Goal: Task Accomplishment & Management: Manage account settings

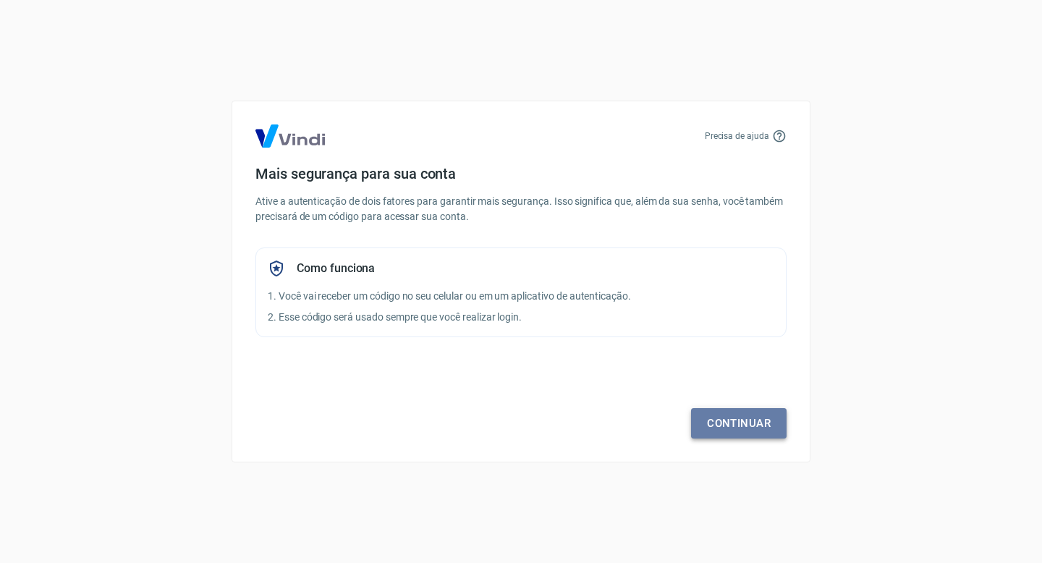
click at [739, 415] on link "Continuar" at bounding box center [738, 423] width 95 height 30
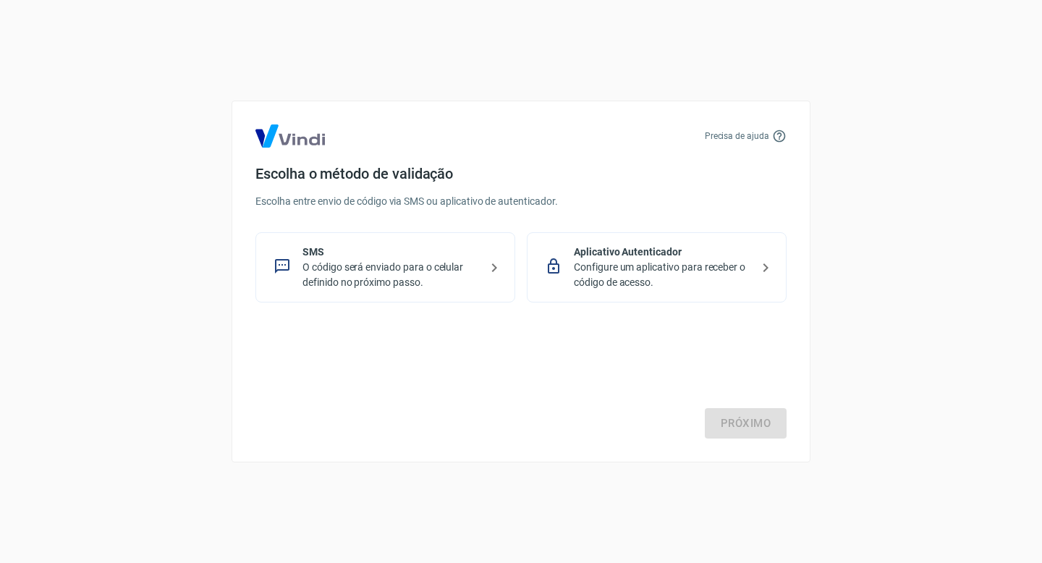
click at [640, 273] on p "Configure um aplicativo para receber o código de acesso." at bounding box center [662, 275] width 177 height 30
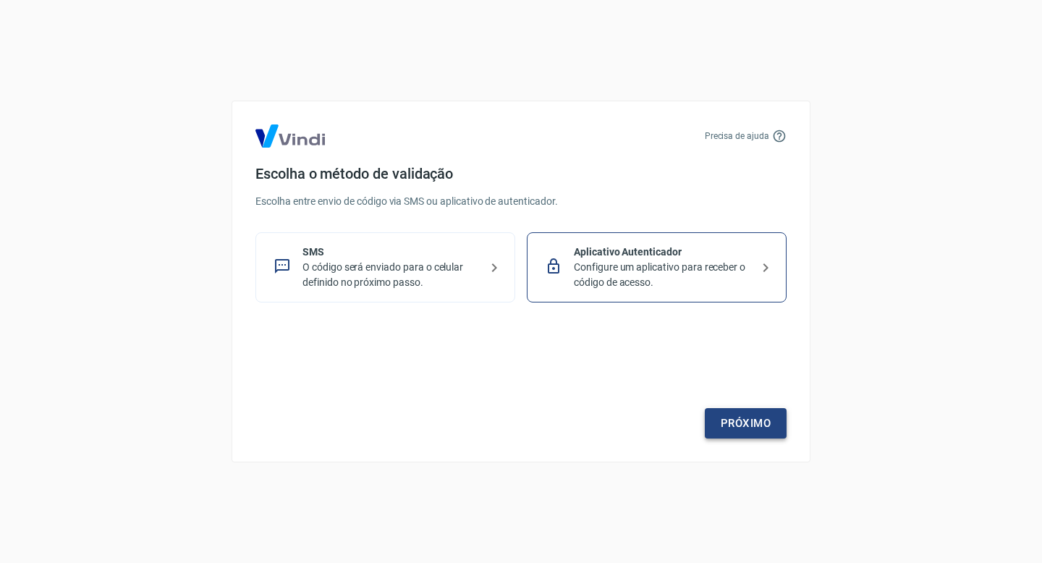
click at [748, 418] on link "Próximo" at bounding box center [746, 423] width 82 height 30
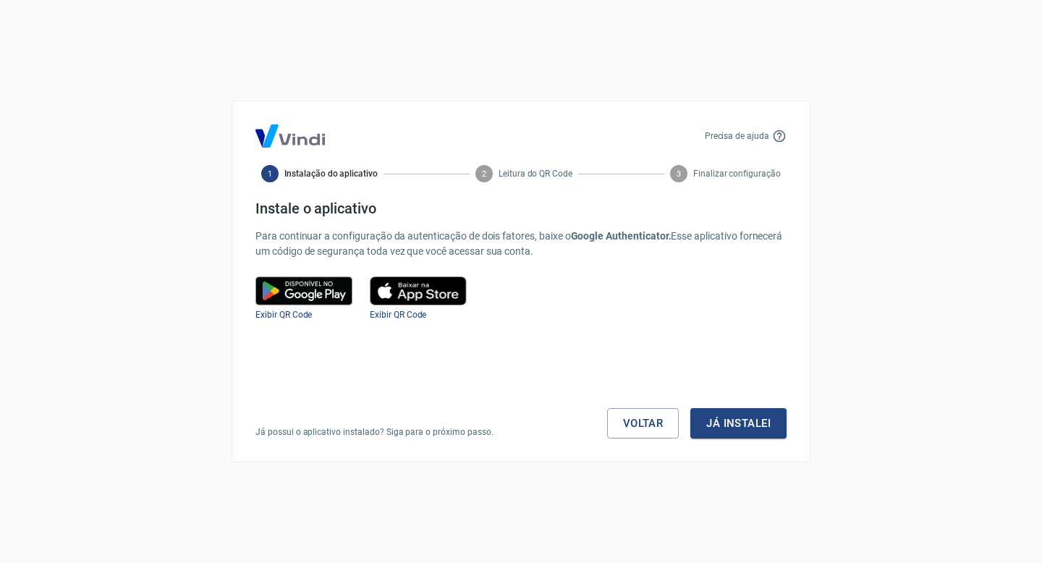
click at [748, 418] on button "Já instalei" at bounding box center [738, 423] width 96 height 30
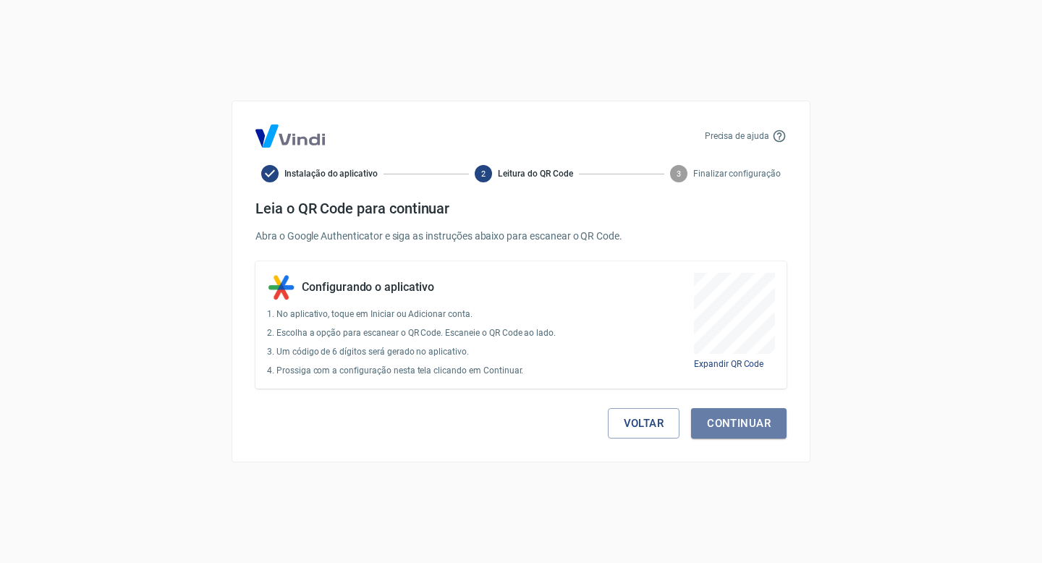
click at [748, 418] on button "Continuar" at bounding box center [738, 423] width 95 height 30
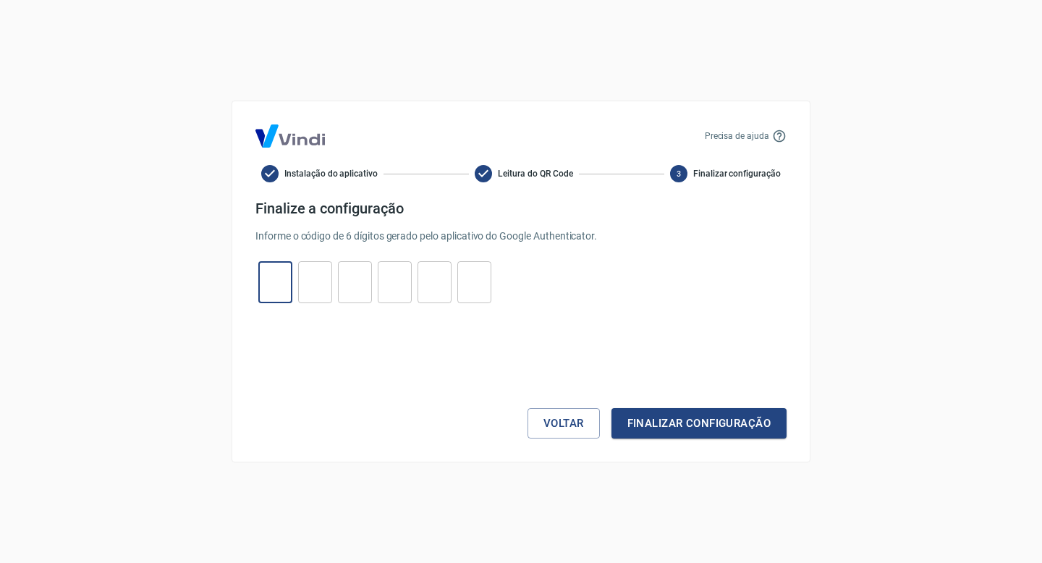
click at [281, 274] on input "tel" at bounding box center [275, 282] width 34 height 31
type input "0"
type input "6"
type input "1"
type input "6"
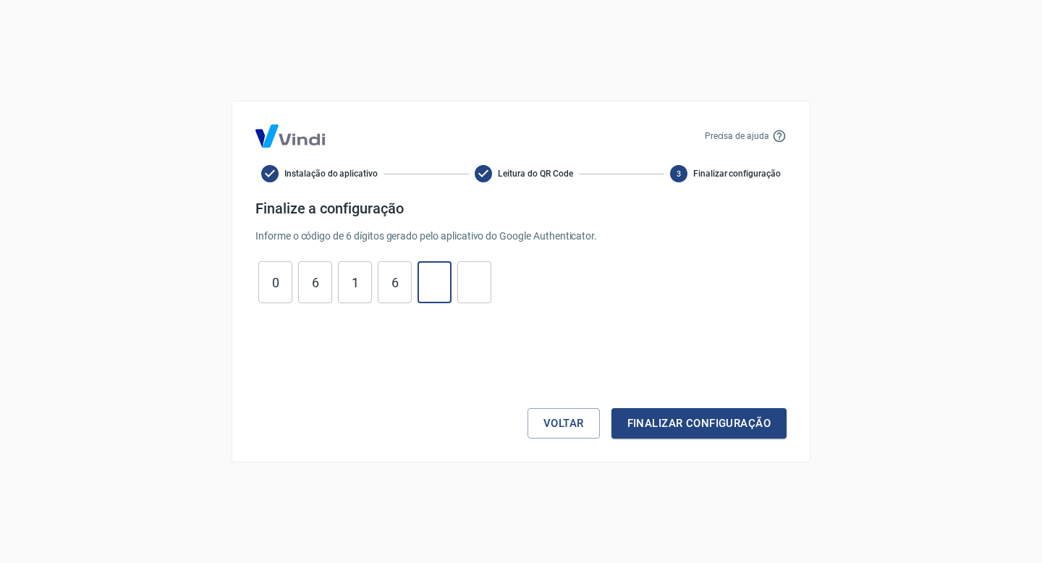
type input "3"
type input "2"
click at [692, 415] on button "Finalizar configuração" at bounding box center [698, 423] width 175 height 30
click at [588, 420] on button "Voltar" at bounding box center [563, 423] width 72 height 30
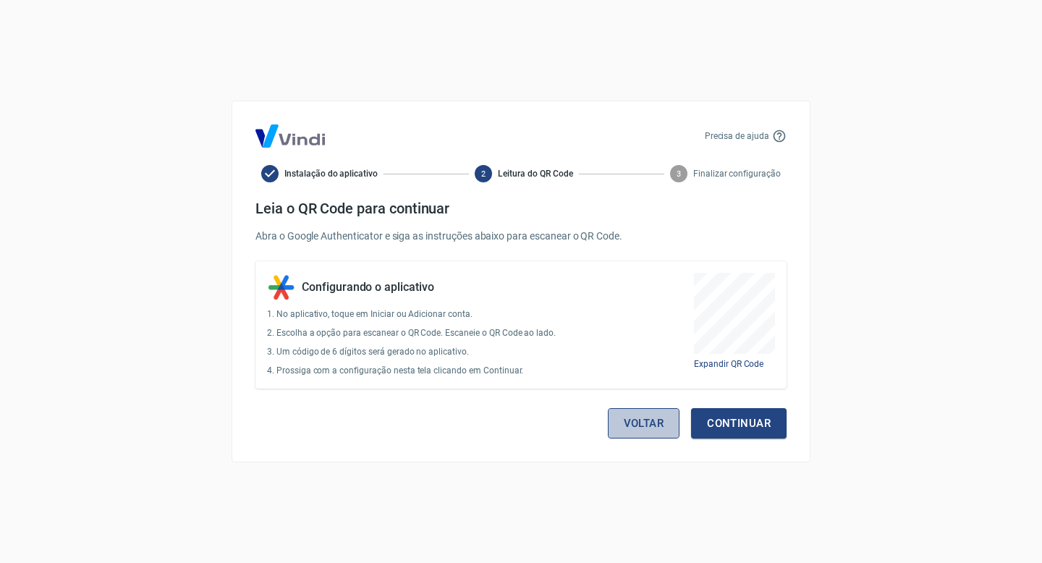
click at [634, 420] on button "Voltar" at bounding box center [644, 423] width 72 height 30
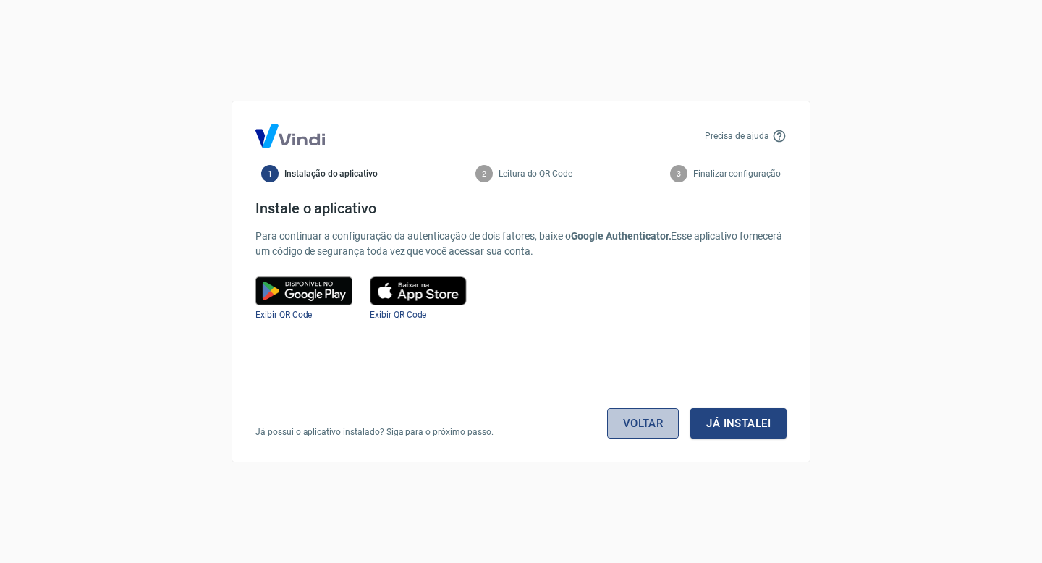
click at [660, 433] on link "Voltar" at bounding box center [643, 423] width 72 height 30
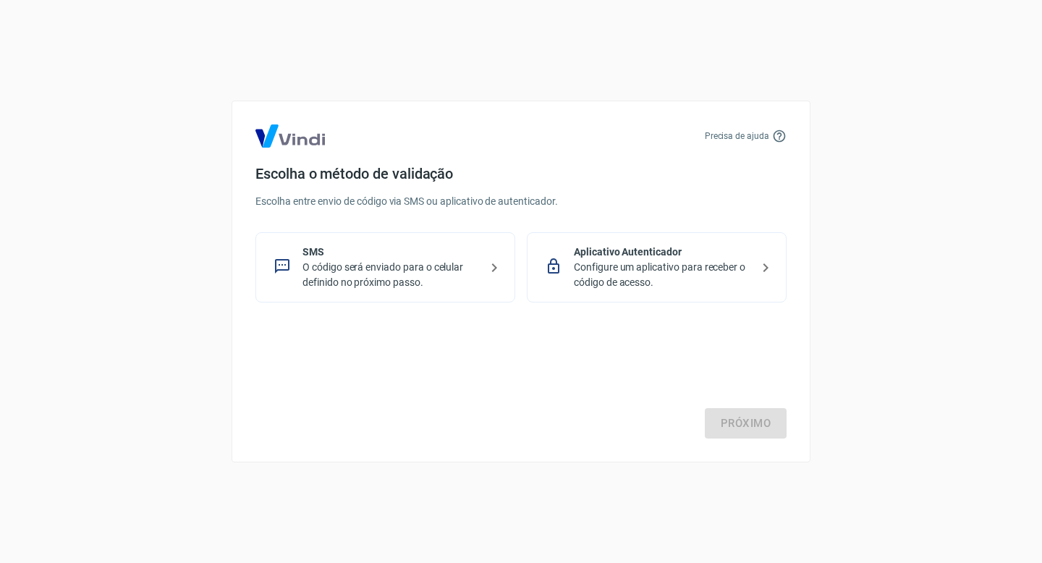
click at [394, 271] on p "O código será enviado para o celular definido no próximo passo." at bounding box center [390, 275] width 177 height 30
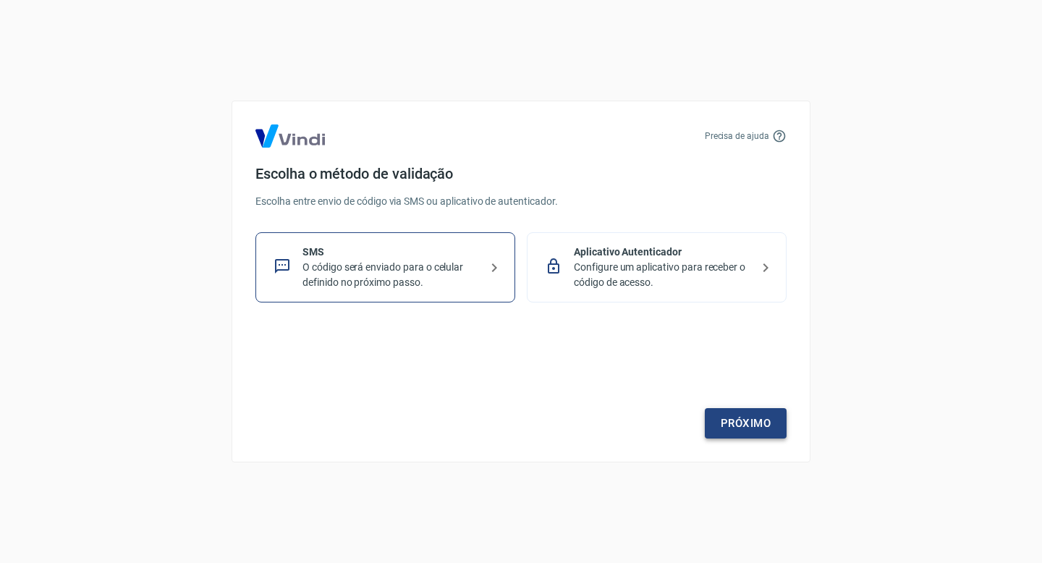
click at [757, 421] on link "Próximo" at bounding box center [746, 423] width 82 height 30
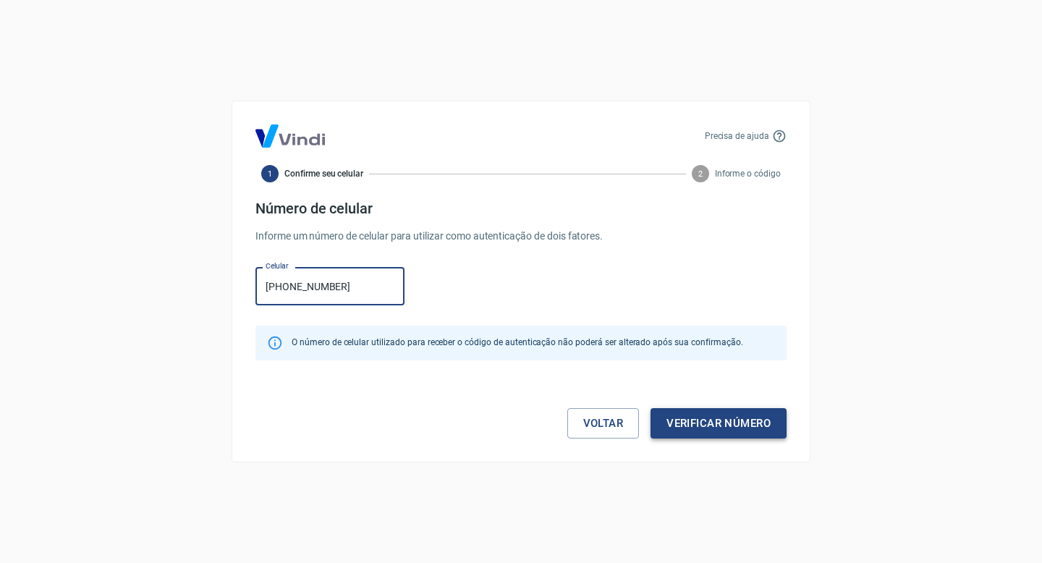
type input "[PHONE_NUMBER]"
click at [700, 415] on button "Verificar número" at bounding box center [718, 423] width 136 height 30
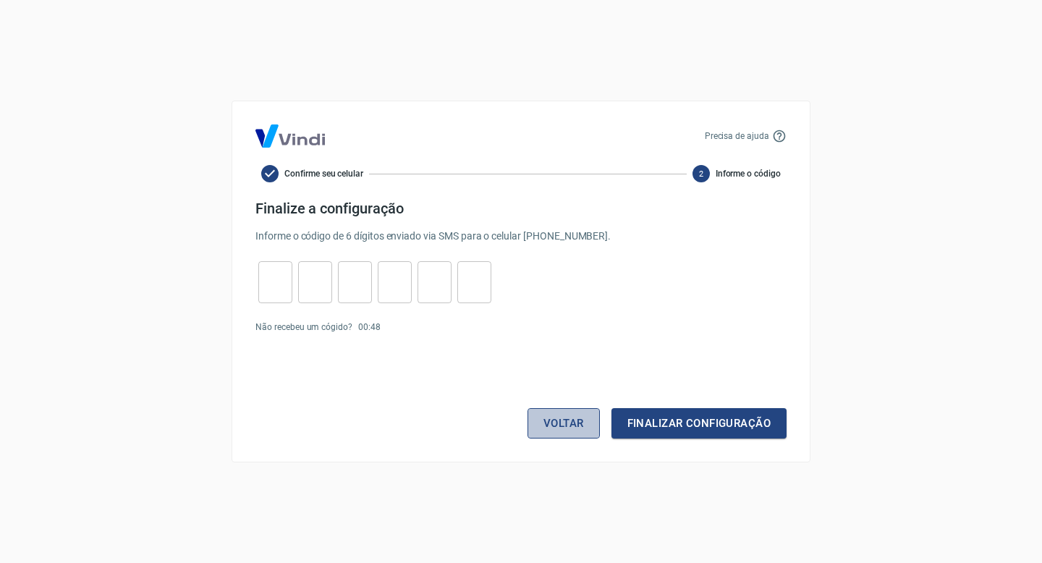
click at [577, 424] on button "Voltar" at bounding box center [563, 423] width 72 height 30
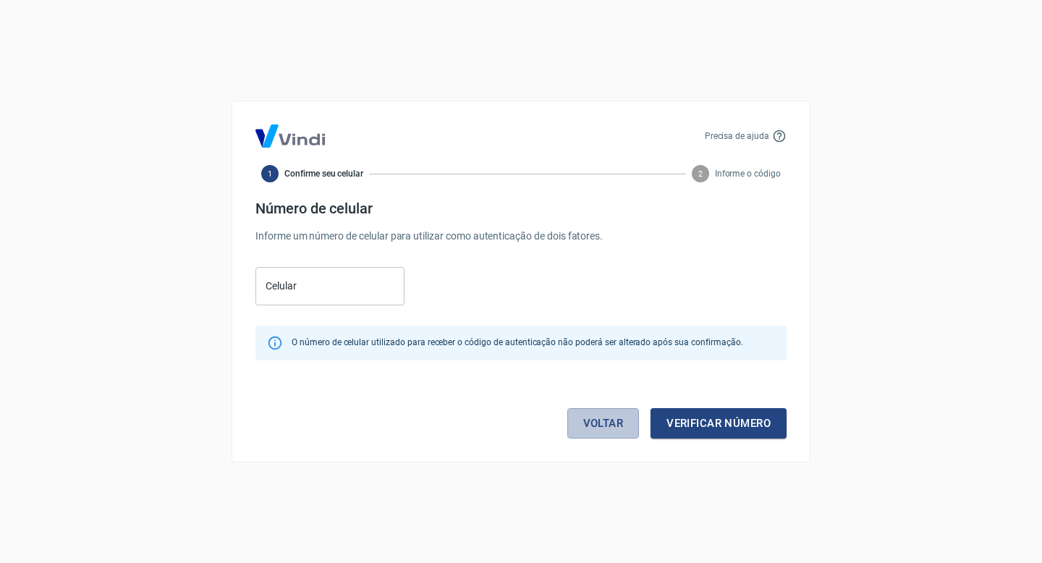
click at [577, 424] on link "Voltar" at bounding box center [603, 423] width 72 height 30
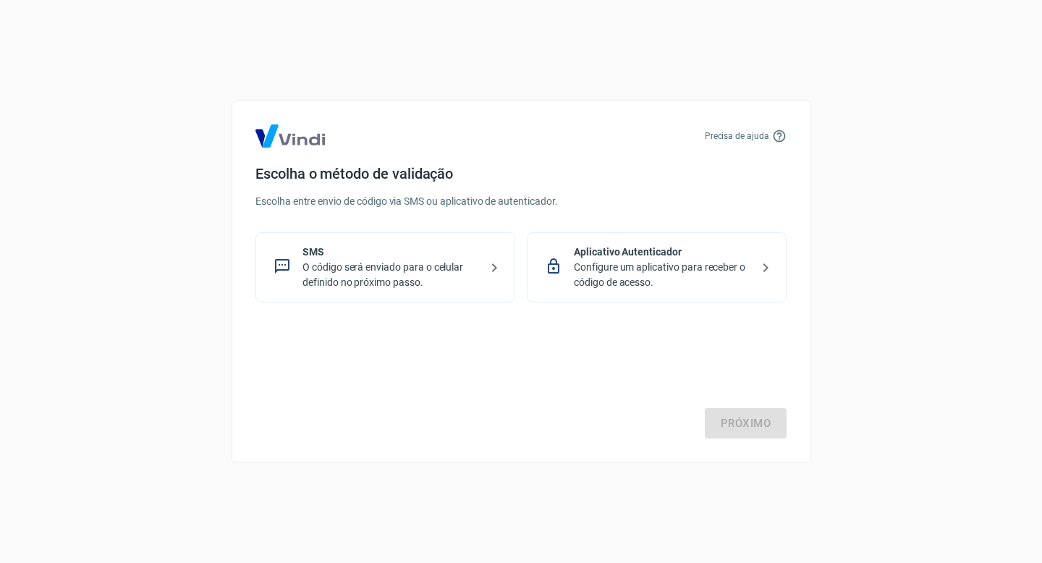
click at [645, 250] on p "Aplicativo Autenticador" at bounding box center [662, 252] width 177 height 15
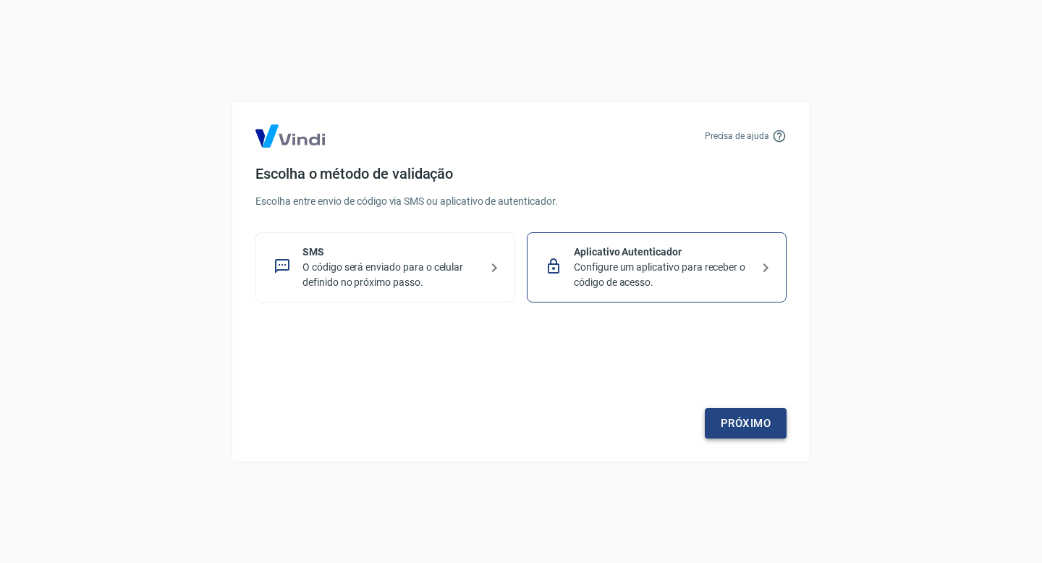
click at [739, 422] on link "Próximo" at bounding box center [746, 423] width 82 height 30
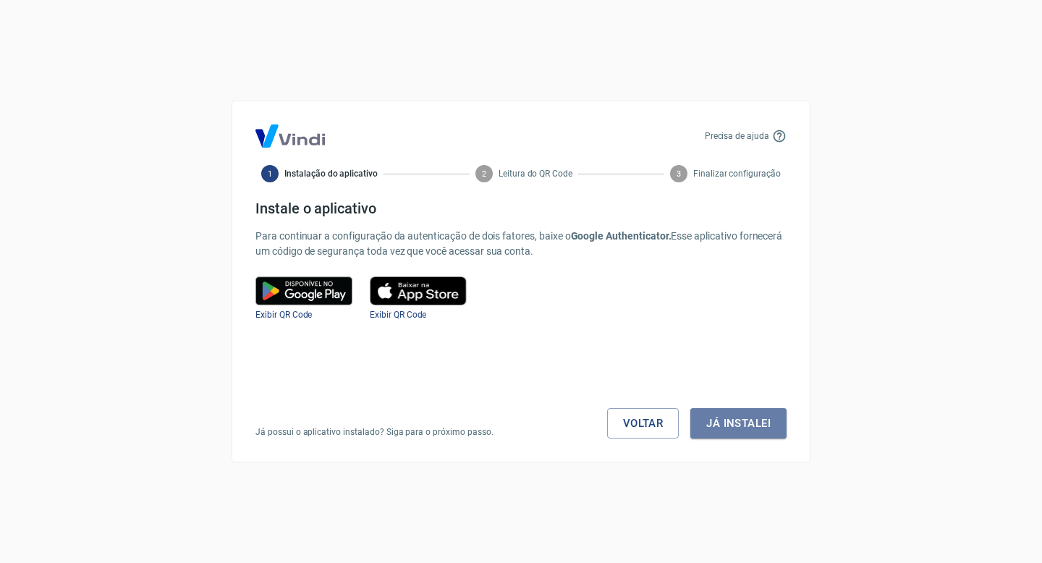
click at [739, 422] on button "Já instalei" at bounding box center [738, 423] width 96 height 30
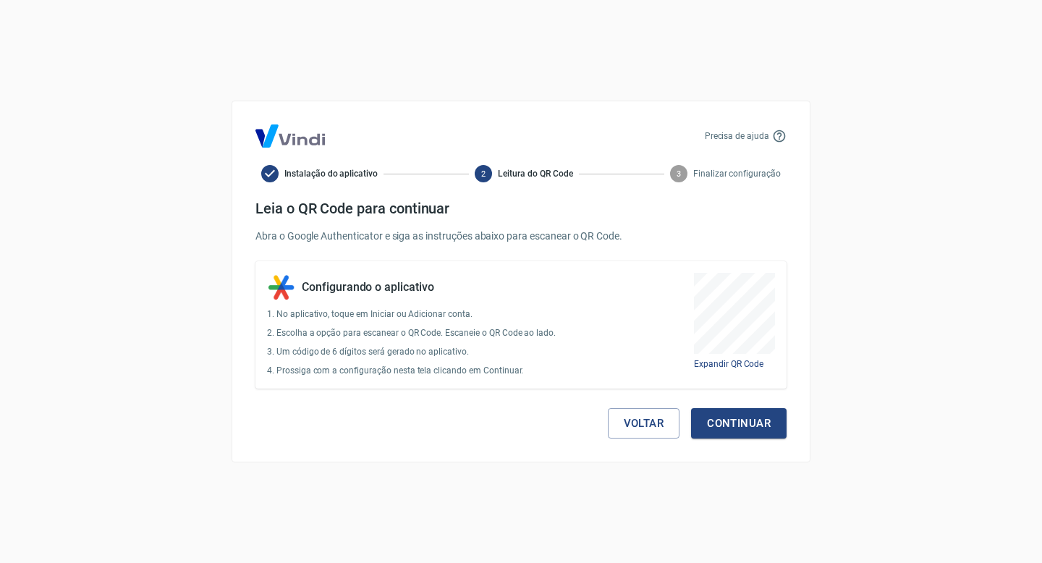
click at [739, 422] on button "Continuar" at bounding box center [738, 423] width 95 height 30
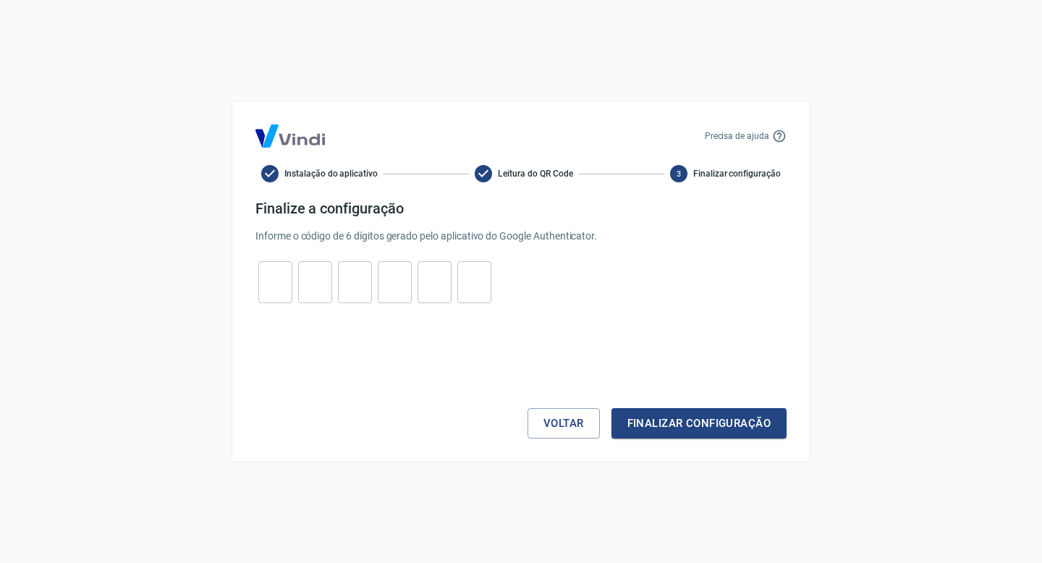
click at [272, 277] on input "tel" at bounding box center [275, 282] width 34 height 31
type input "6"
type input "2"
type input "7"
type input "2"
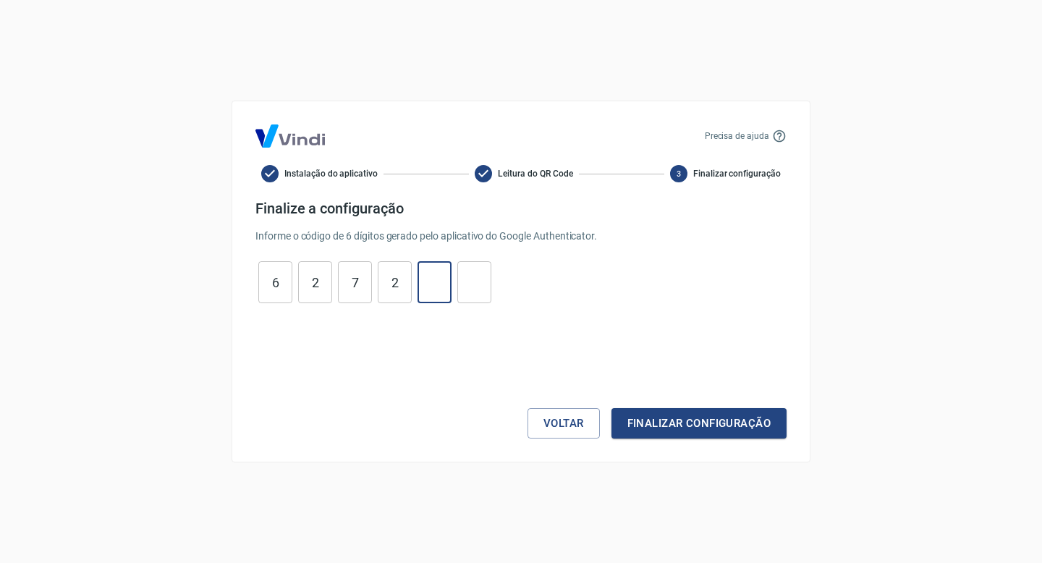
type input "8"
type input "1"
click at [668, 417] on button "Finalizar configuração" at bounding box center [698, 423] width 175 height 30
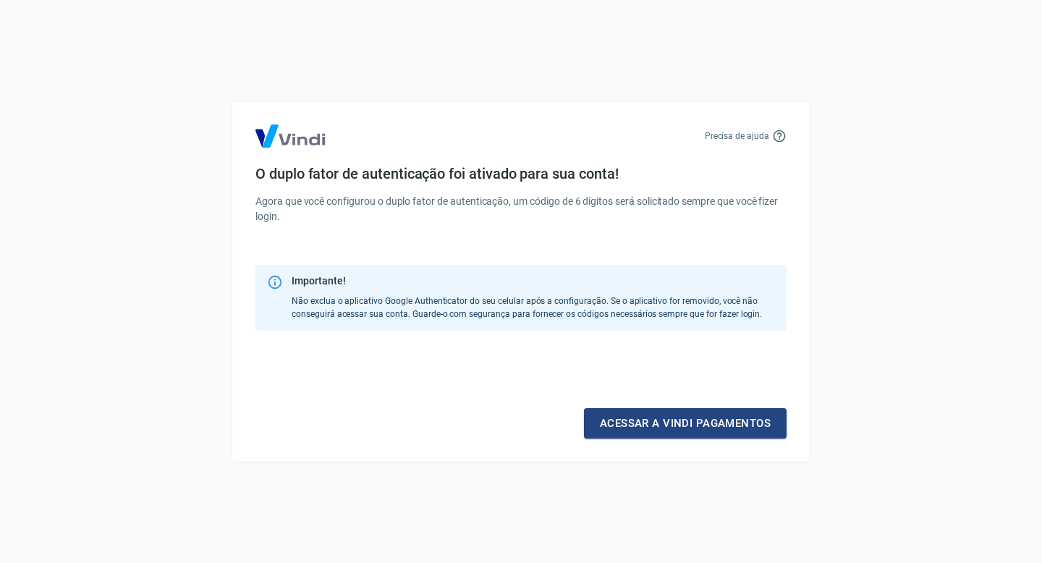
click at [668, 417] on link "Acessar a Vindi pagamentos" at bounding box center [685, 423] width 203 height 30
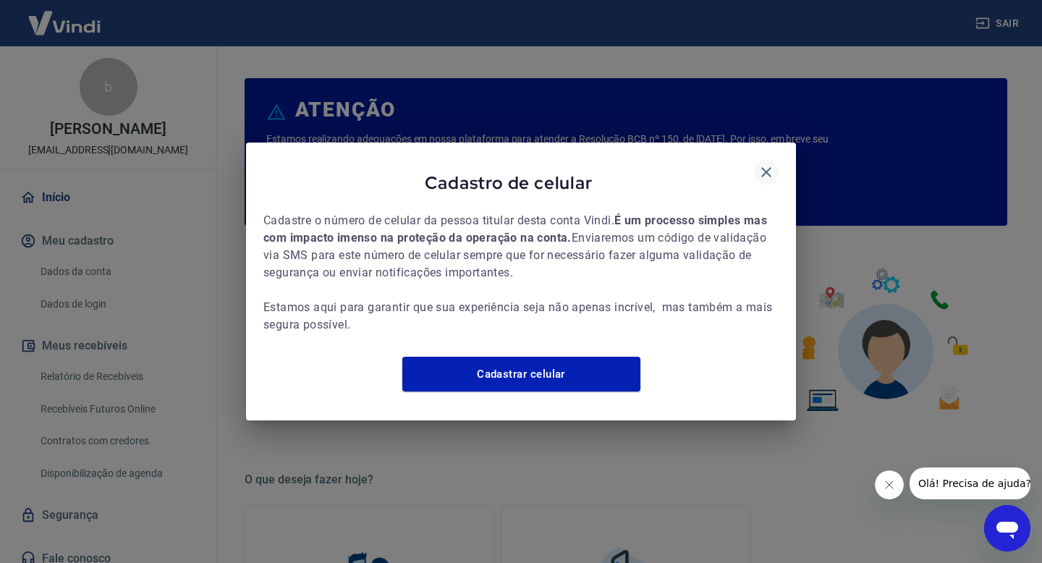
click at [769, 164] on icon "button" at bounding box center [765, 172] width 17 height 17
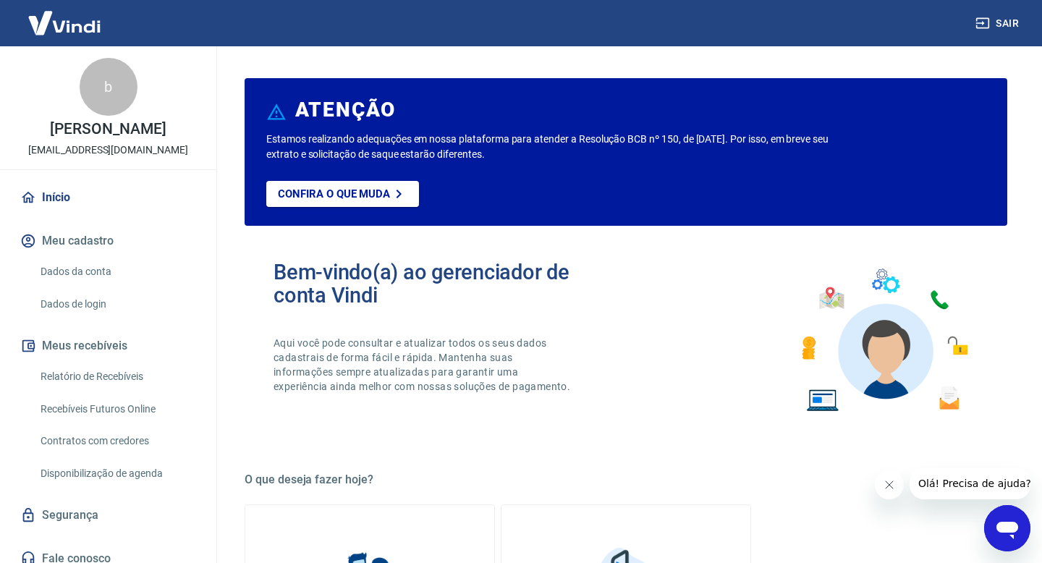
click at [86, 268] on link "Dados da conta" at bounding box center [117, 272] width 164 height 30
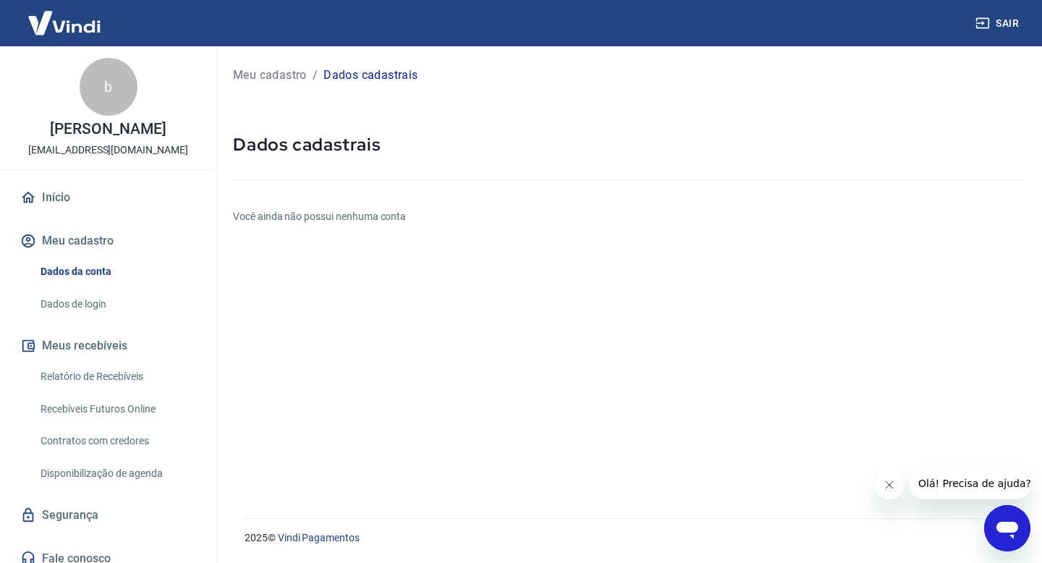
click at [98, 300] on link "Dados de login" at bounding box center [117, 304] width 164 height 30
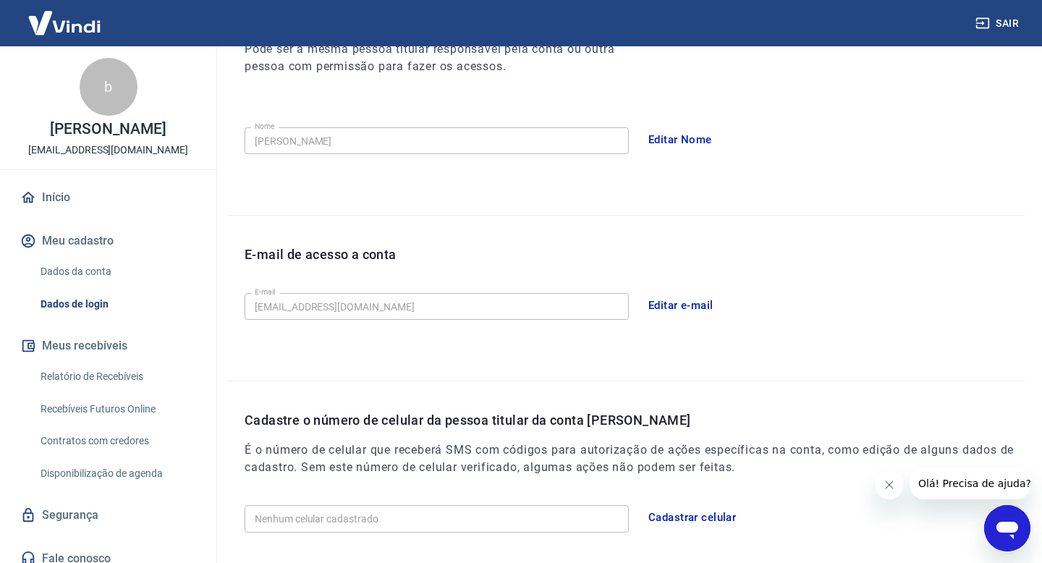
scroll to position [314, 0]
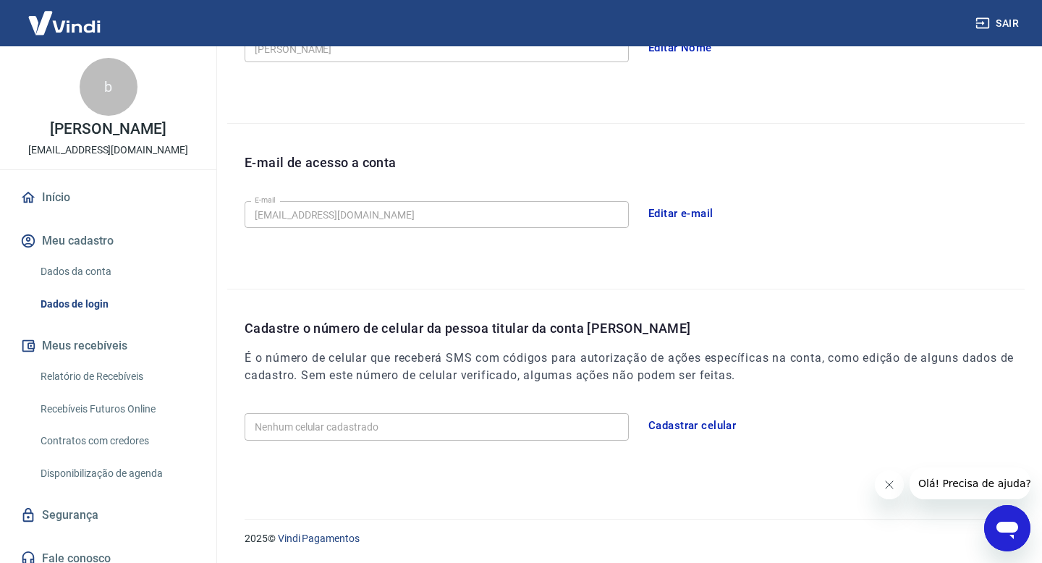
click at [100, 376] on link "Relatório de Recebíveis" at bounding box center [117, 377] width 164 height 30
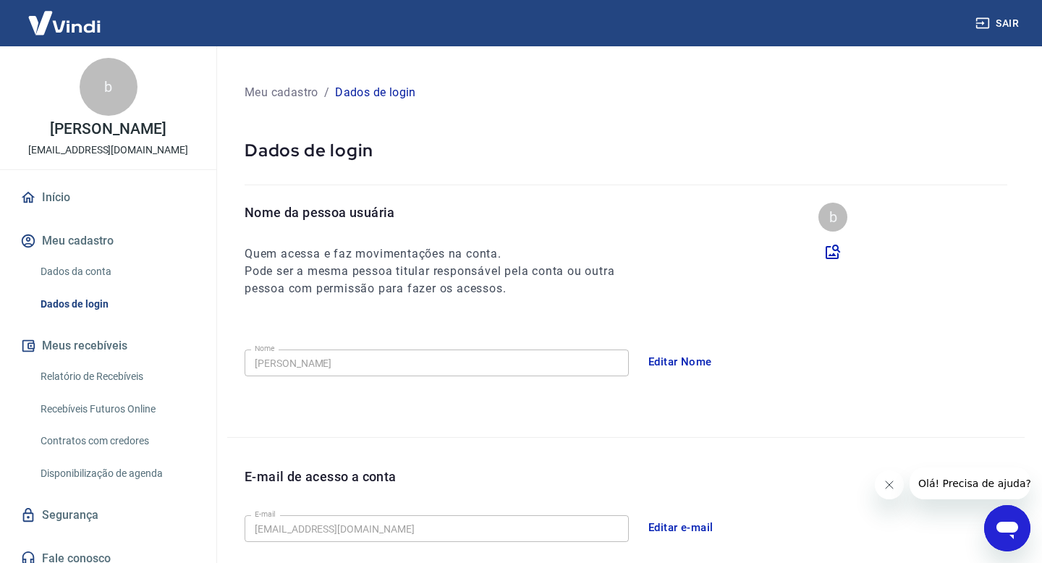
click at [62, 192] on link "Início" at bounding box center [108, 198] width 182 height 32
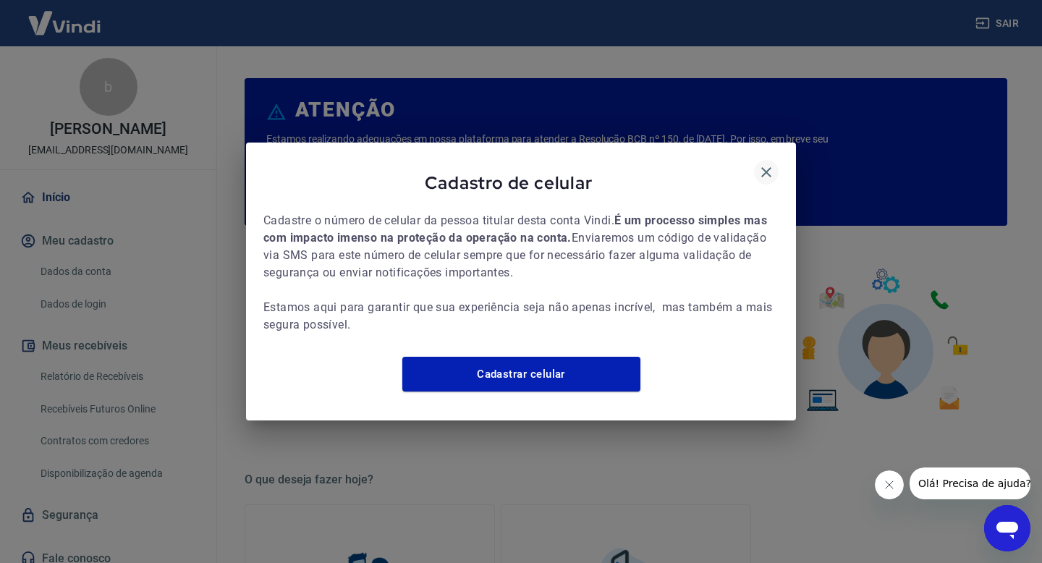
click at [767, 167] on icon "button" at bounding box center [766, 172] width 10 height 10
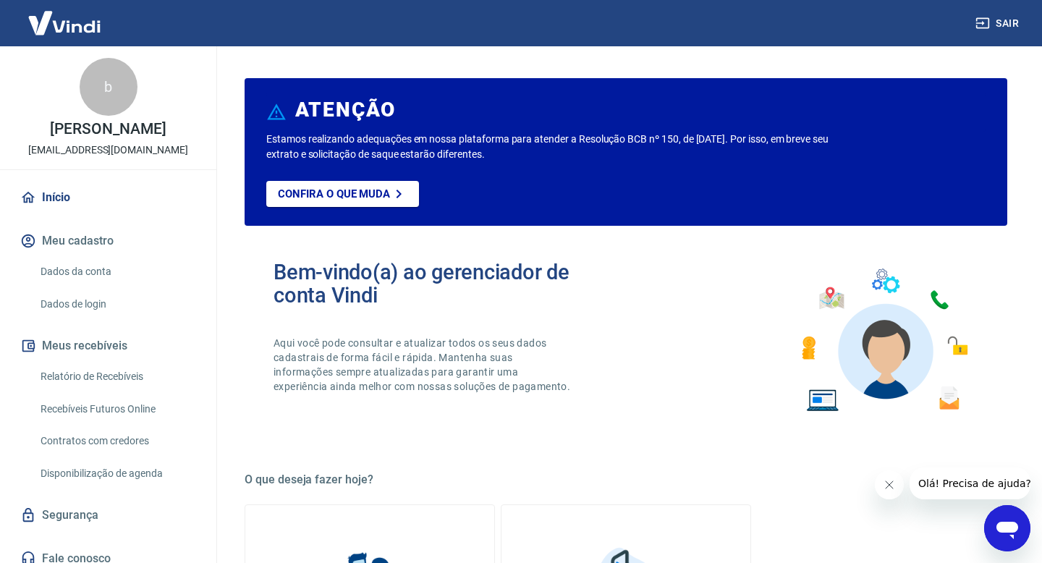
click at [88, 305] on link "Dados de login" at bounding box center [117, 304] width 164 height 30
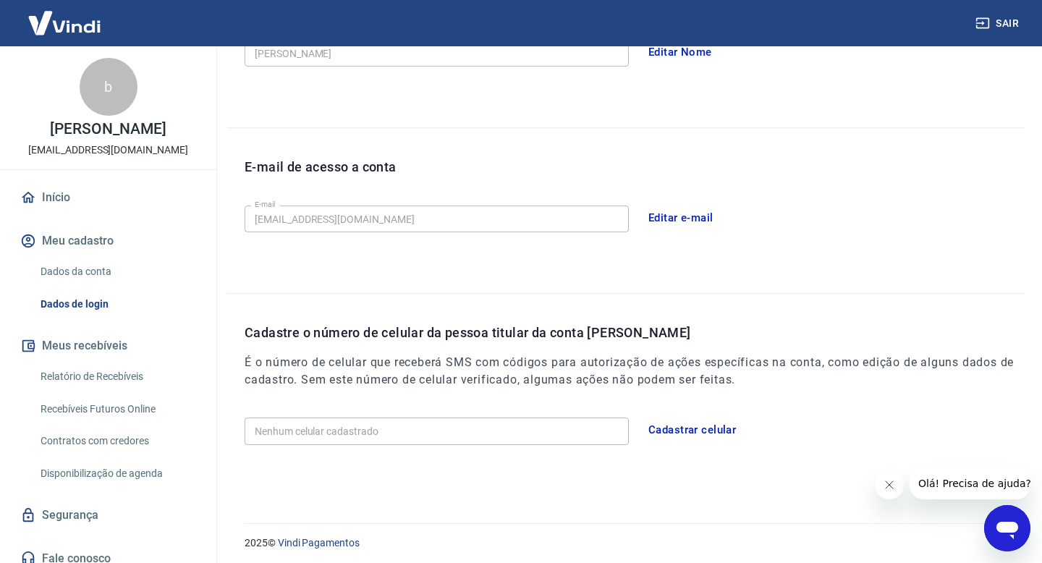
scroll to position [314, 0]
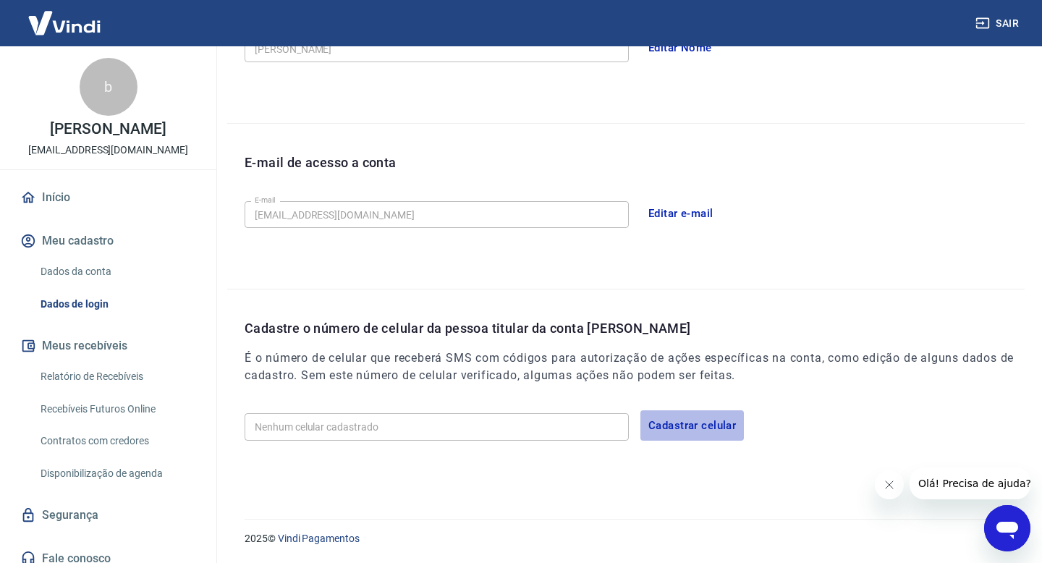
click at [674, 425] on button "Cadastrar celular" at bounding box center [691, 425] width 103 height 30
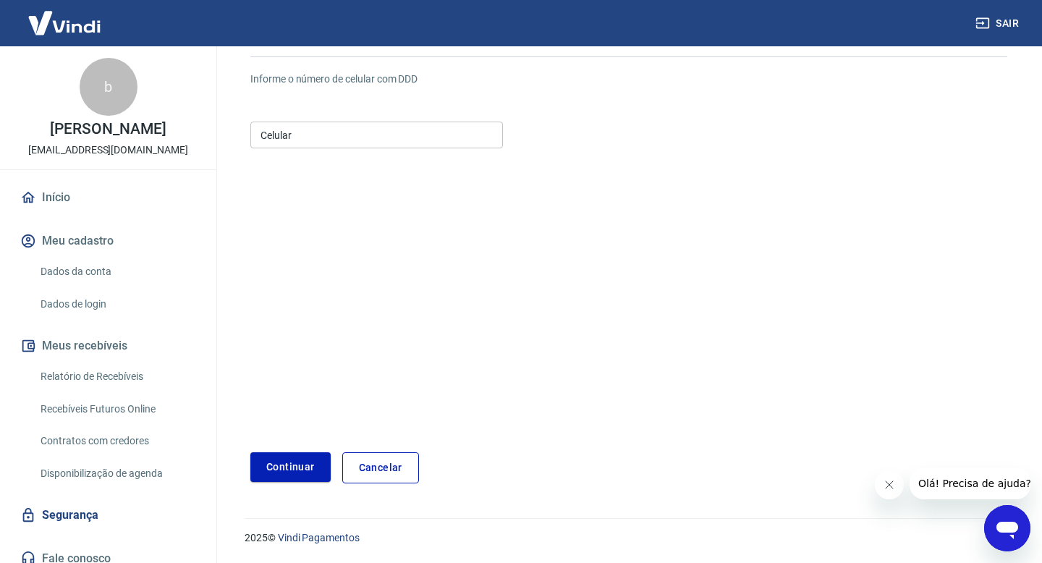
click at [380, 137] on input "Celular" at bounding box center [376, 135] width 252 height 27
type input "[PHONE_NUMBER]"
click at [308, 469] on button "Continuar" at bounding box center [290, 467] width 80 height 30
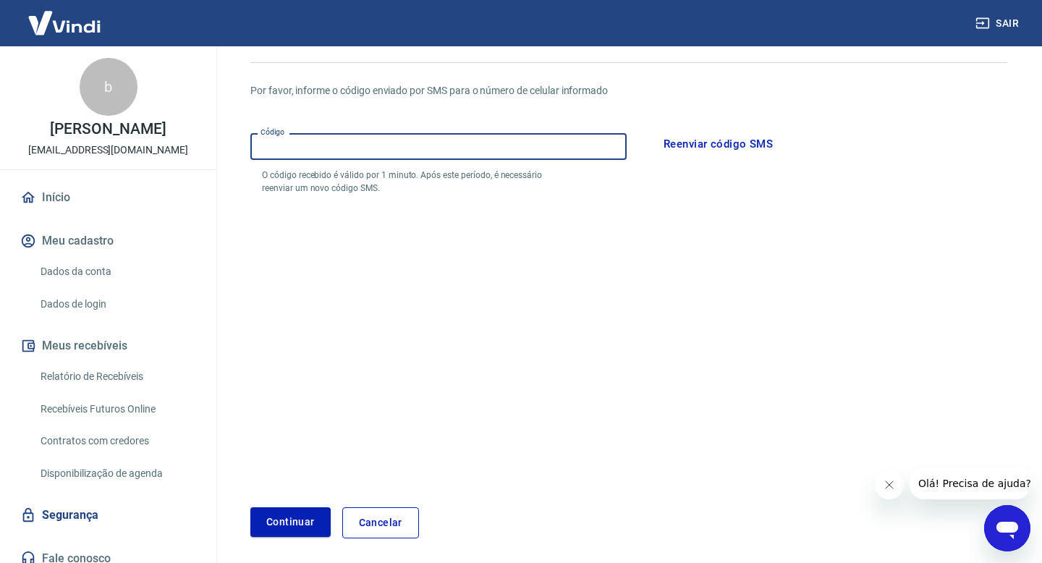
click at [480, 153] on input "Código" at bounding box center [438, 146] width 376 height 27
click at [104, 268] on link "Dados da conta" at bounding box center [117, 272] width 164 height 30
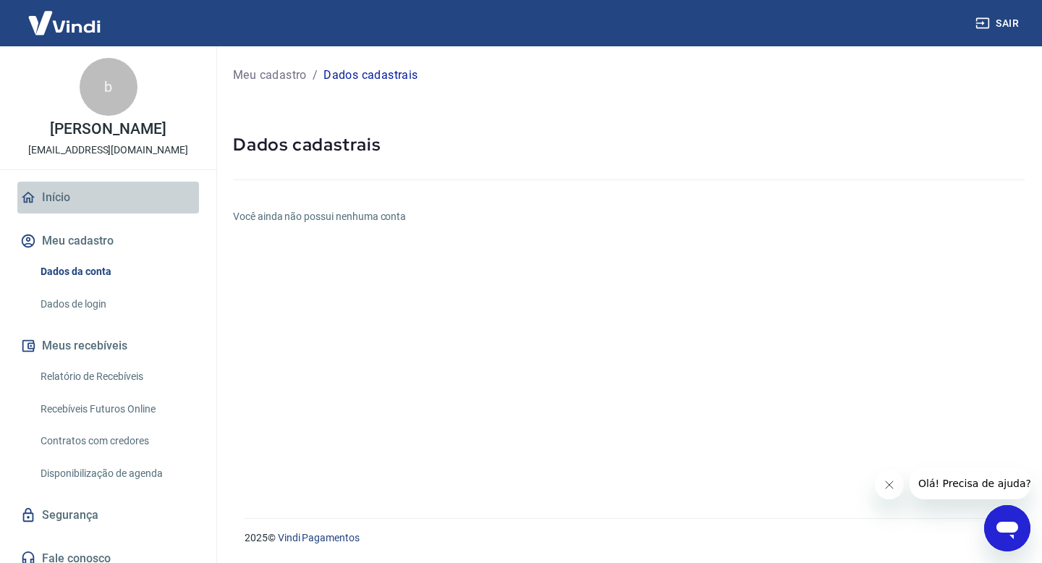
click at [59, 195] on link "Início" at bounding box center [108, 198] width 182 height 32
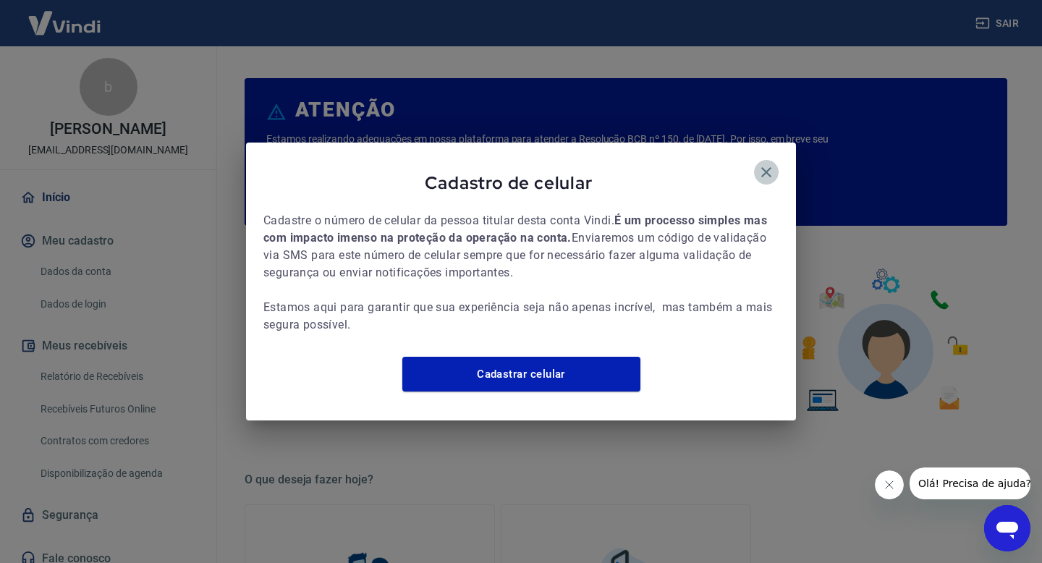
click at [765, 165] on icon "button" at bounding box center [765, 172] width 17 height 17
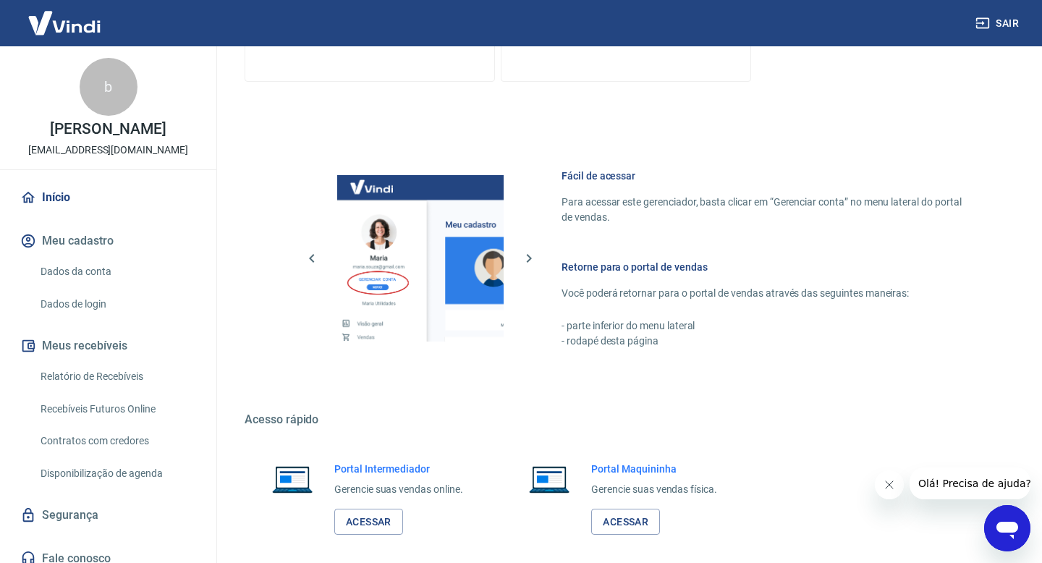
scroll to position [744, 0]
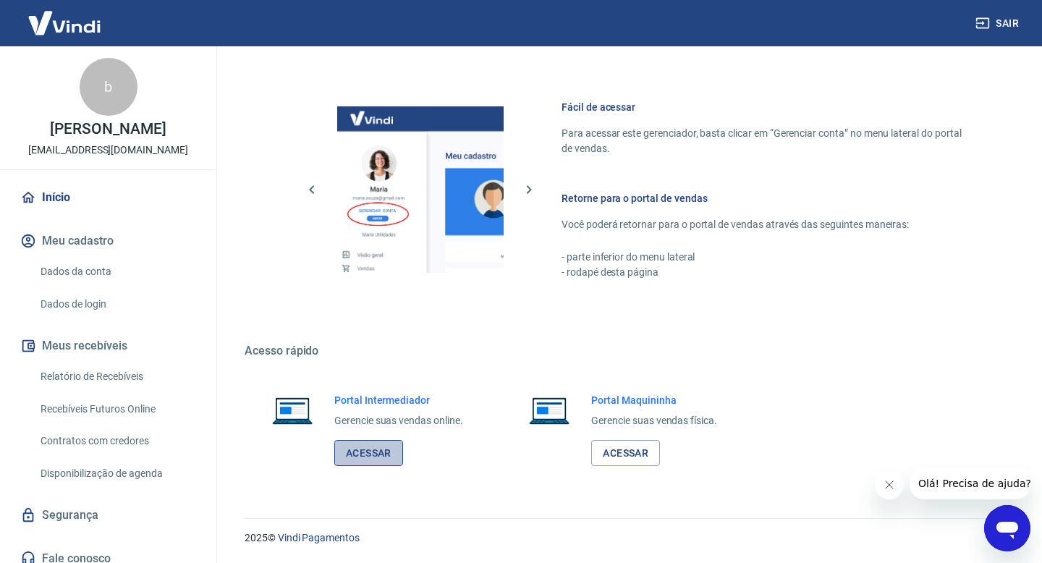
click at [386, 443] on link "Acessar" at bounding box center [368, 453] width 69 height 27
